Goal: Find specific page/section: Find specific page/section

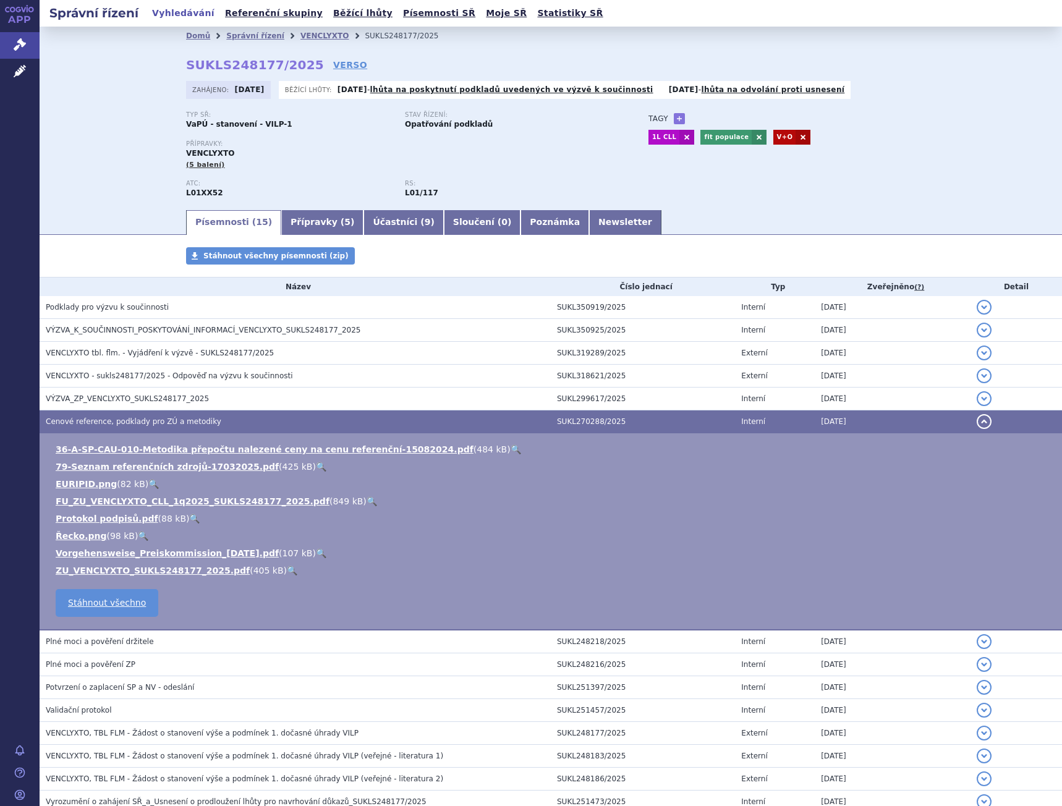
click at [193, 416] on h3 "Cenové reference, podklady pro ZÚ a metodiky" at bounding box center [298, 422] width 505 height 12
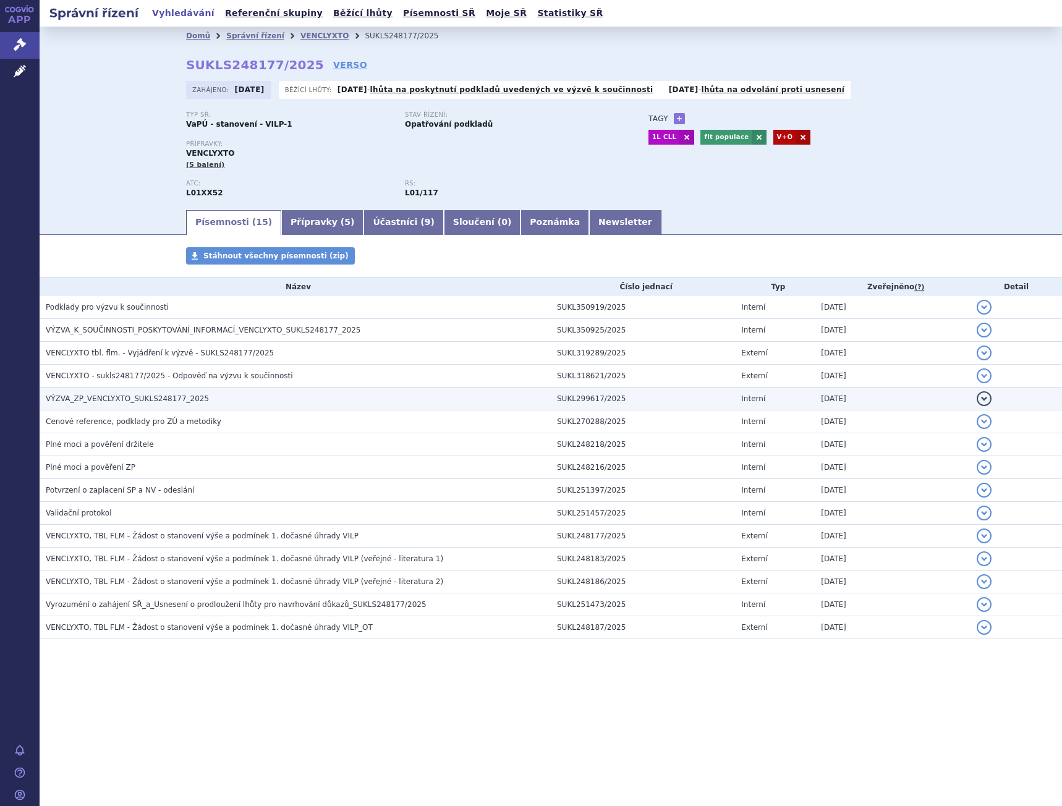
click at [184, 397] on span "VÝZVA_ZP_VENCLYXTO_SUKLS248177_2025" at bounding box center [127, 399] width 163 height 9
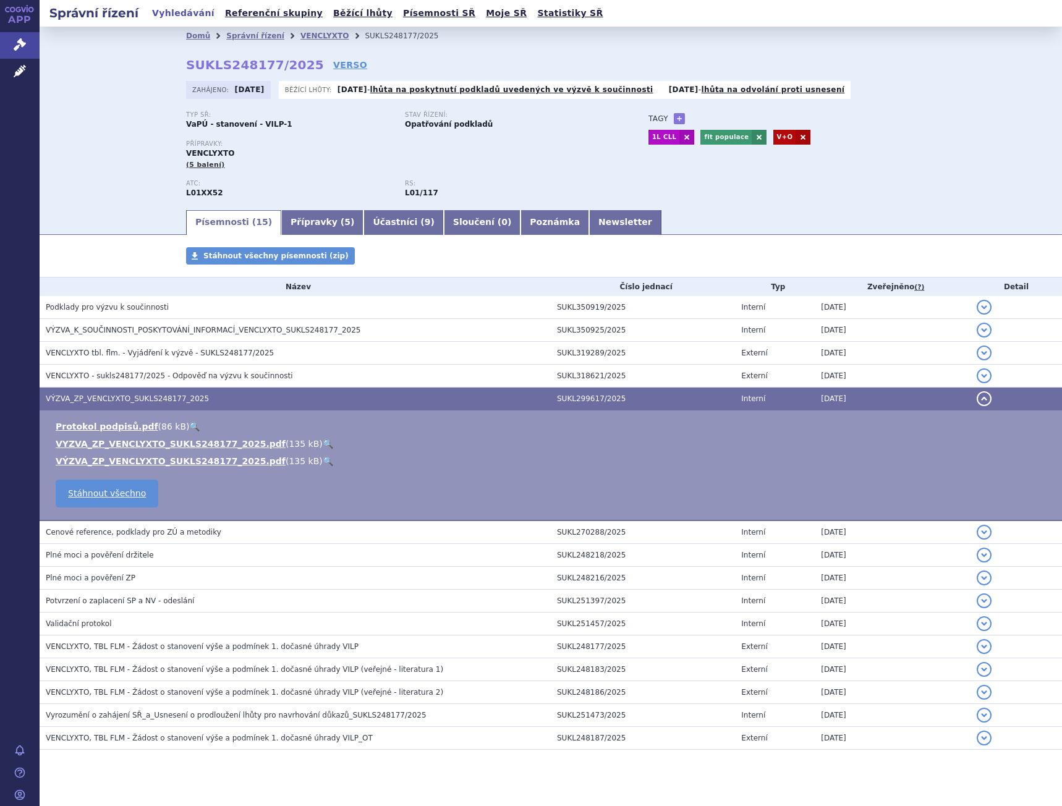
click at [323, 442] on link "🔍" at bounding box center [328, 444] width 11 height 10
click at [24, 39] on icon at bounding box center [20, 44] width 12 height 12
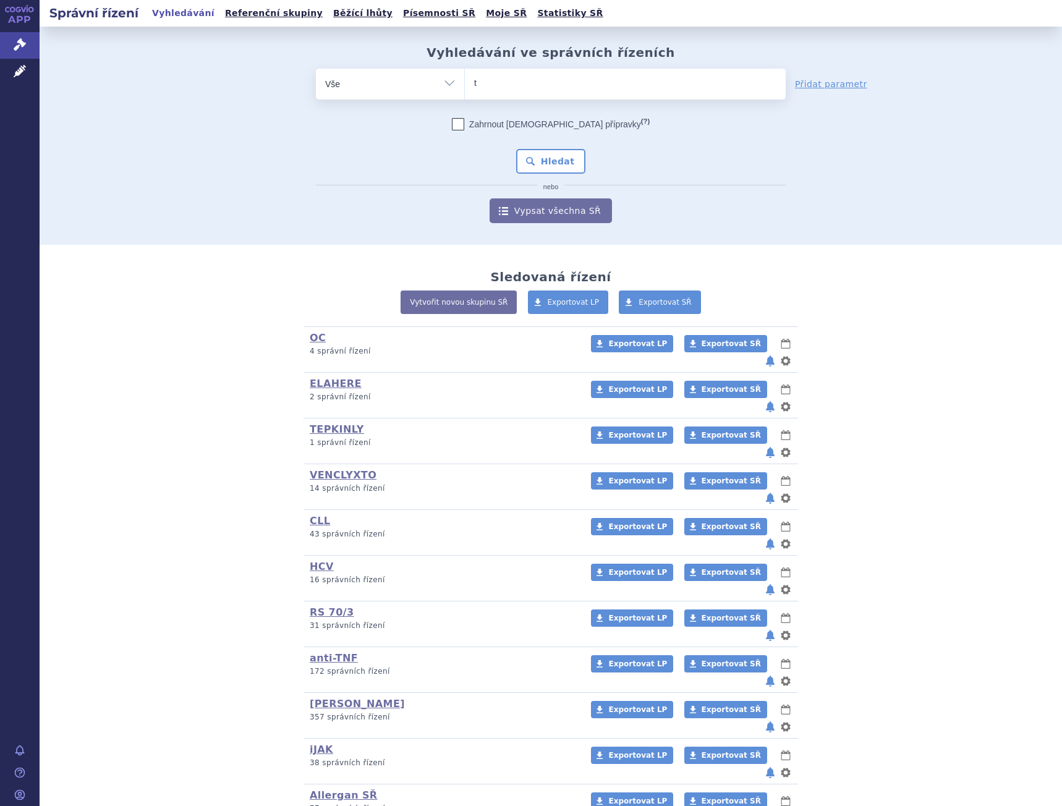
type input "te"
type input "tep"
type input "tepki"
type input "tepkinl"
type input "tepkinly"
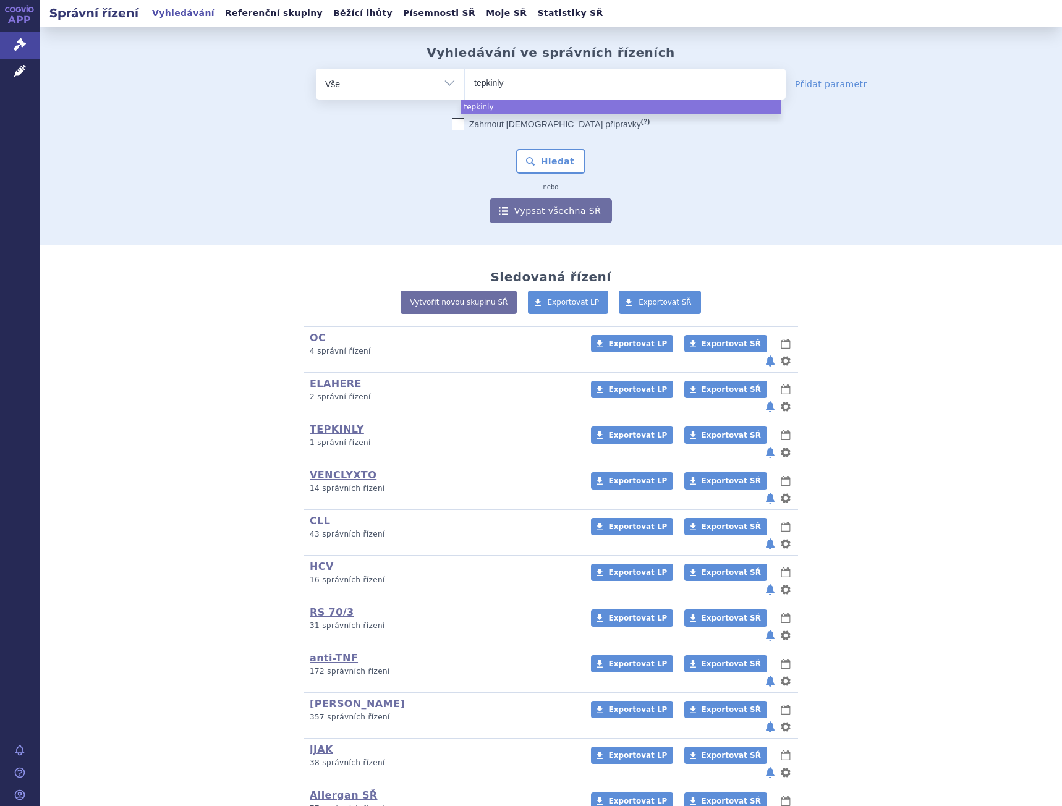
select select "tepkinly"
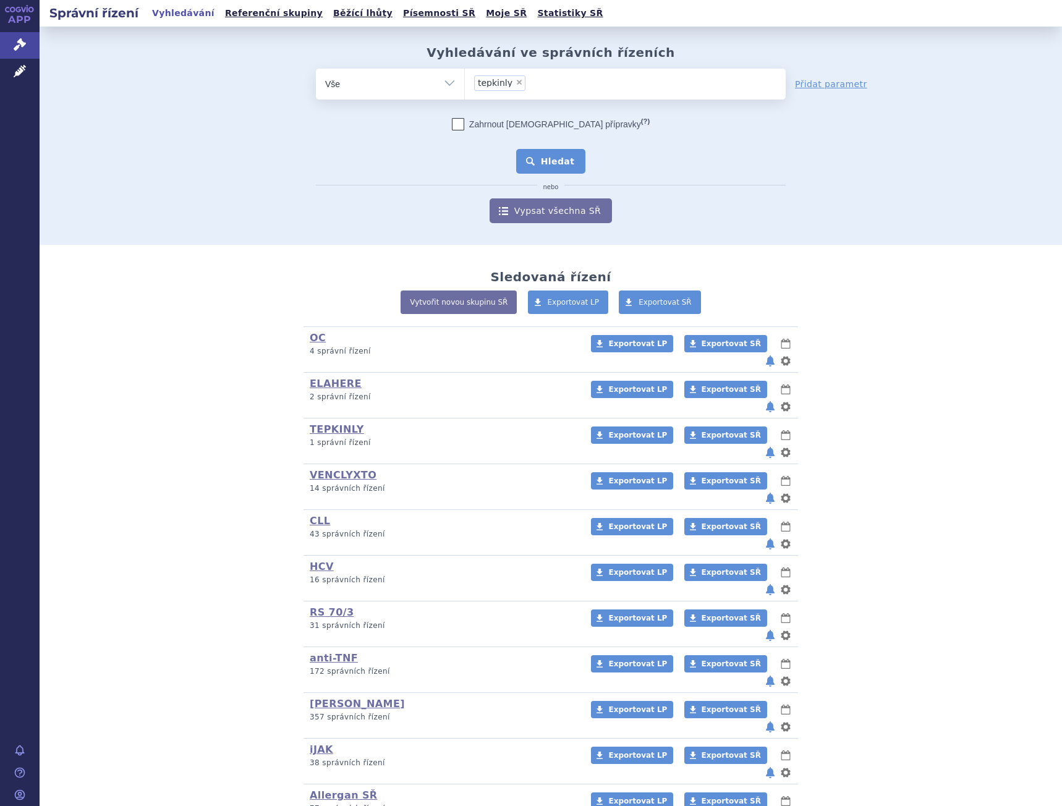
click at [549, 153] on button "Hledat" at bounding box center [551, 161] width 70 height 25
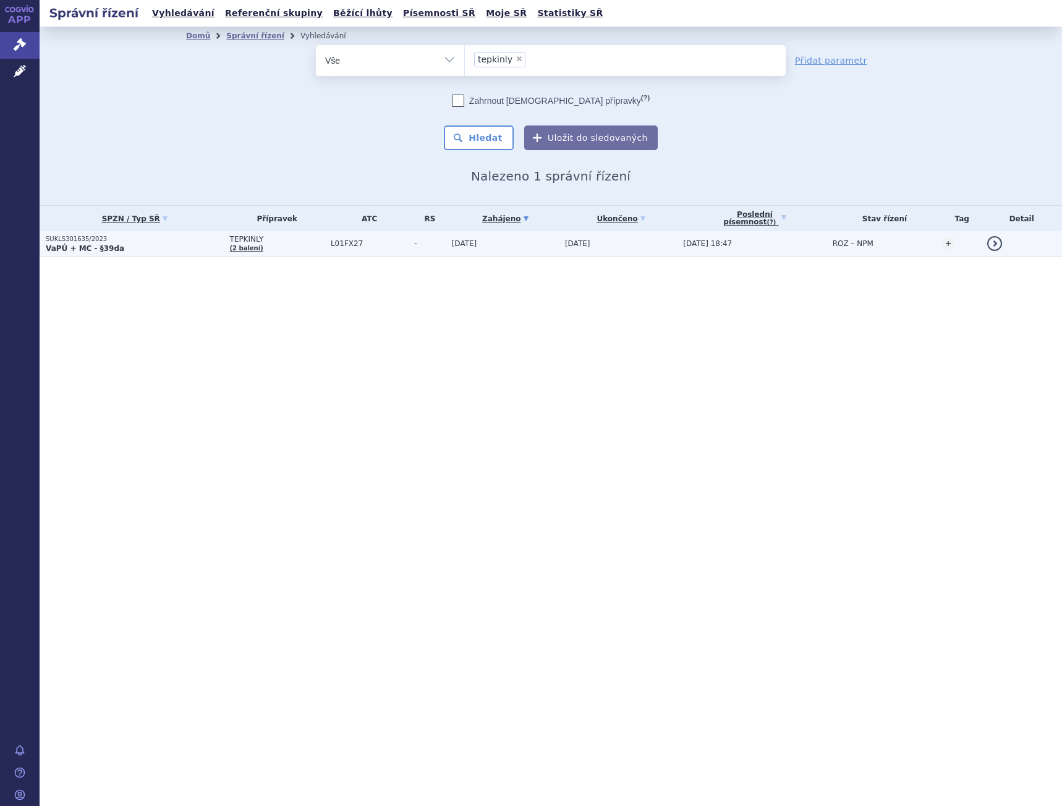
click at [150, 251] on p "VaPÚ + MC - §39da" at bounding box center [134, 249] width 177 height 10
